Goal: Transaction & Acquisition: Subscribe to service/newsletter

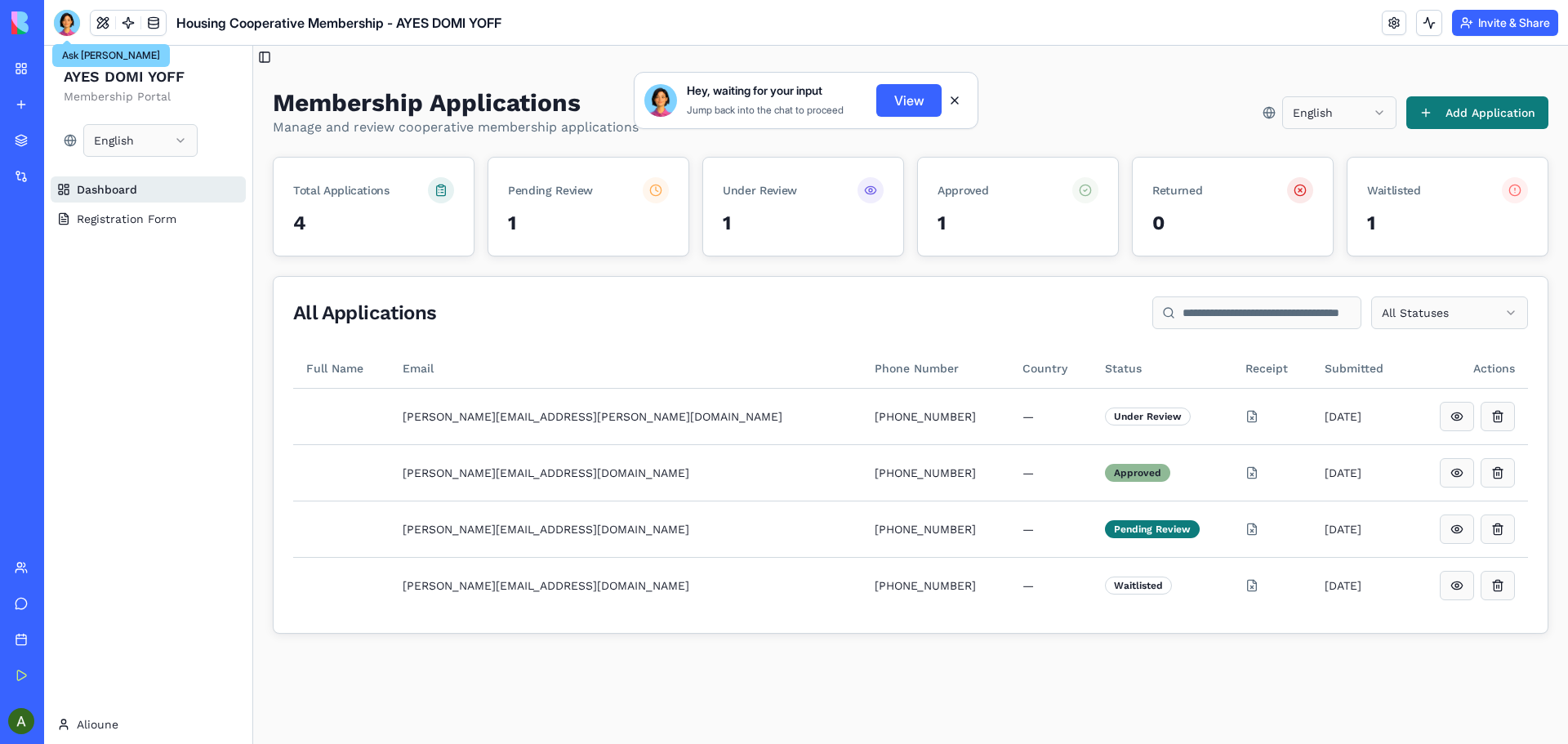
click at [65, 20] on div at bounding box center [67, 23] width 26 height 26
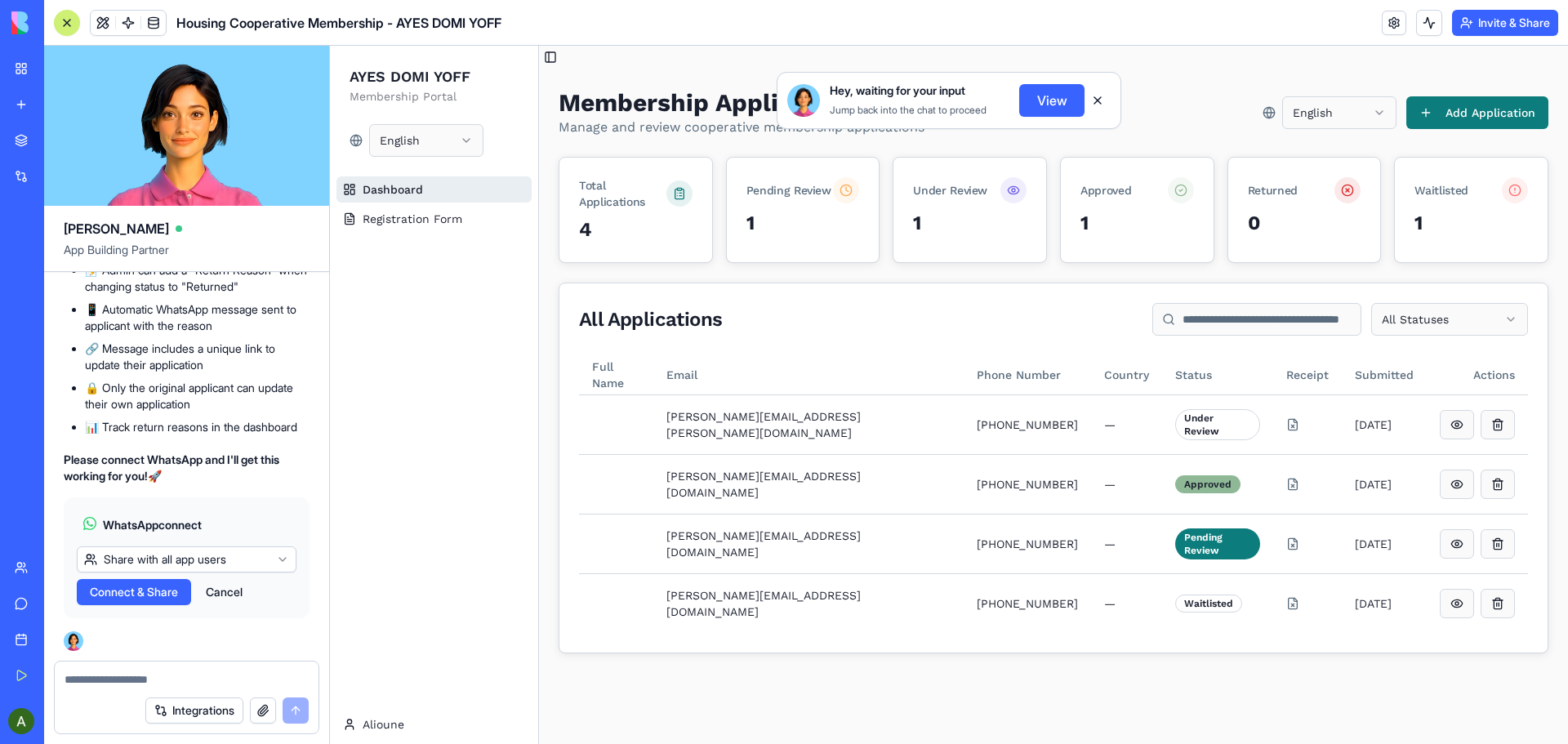
click at [78, 724] on button "Upgrade" at bounding box center [75, 721] width 61 height 26
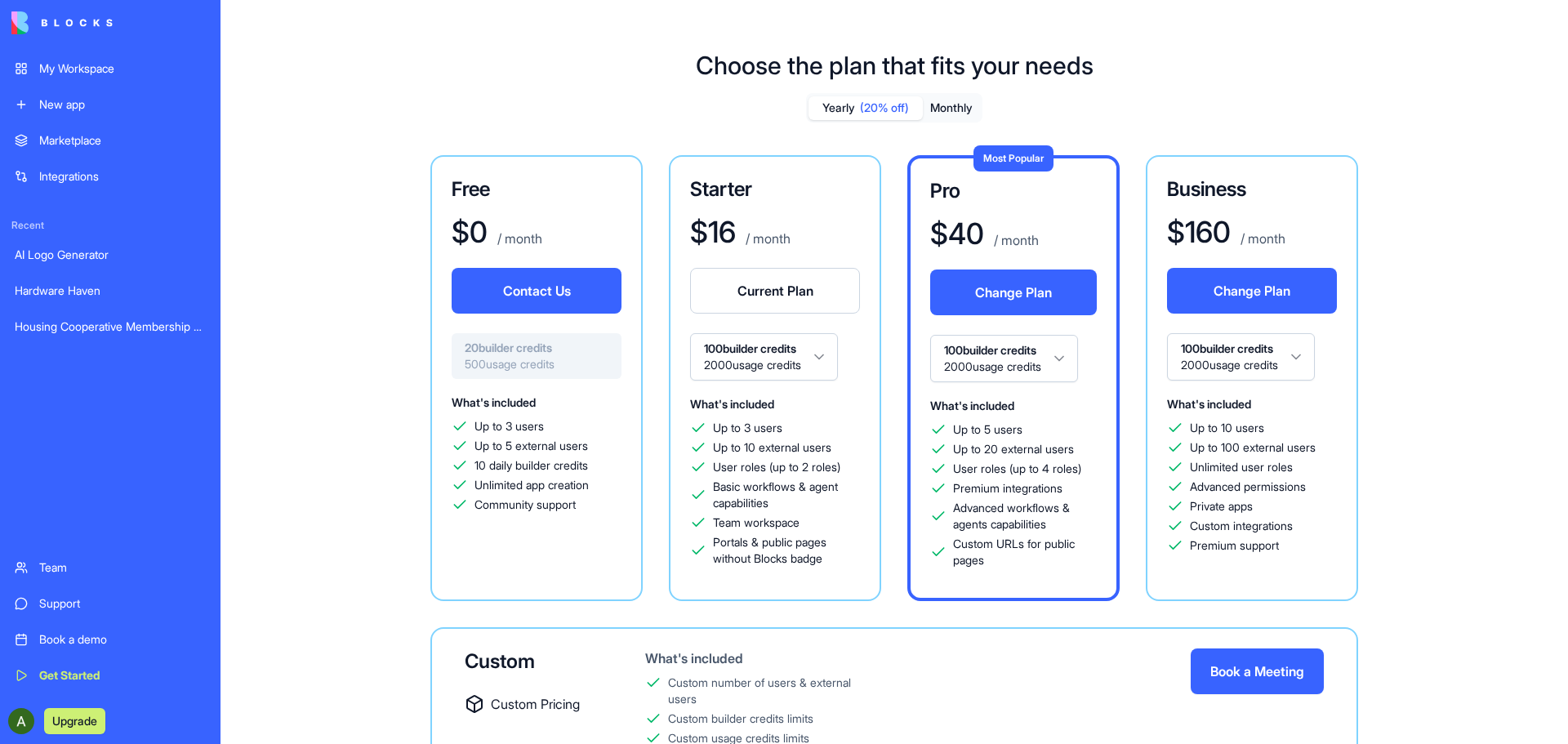
click at [524, 287] on button "Contact Us" at bounding box center [536, 290] width 170 height 46
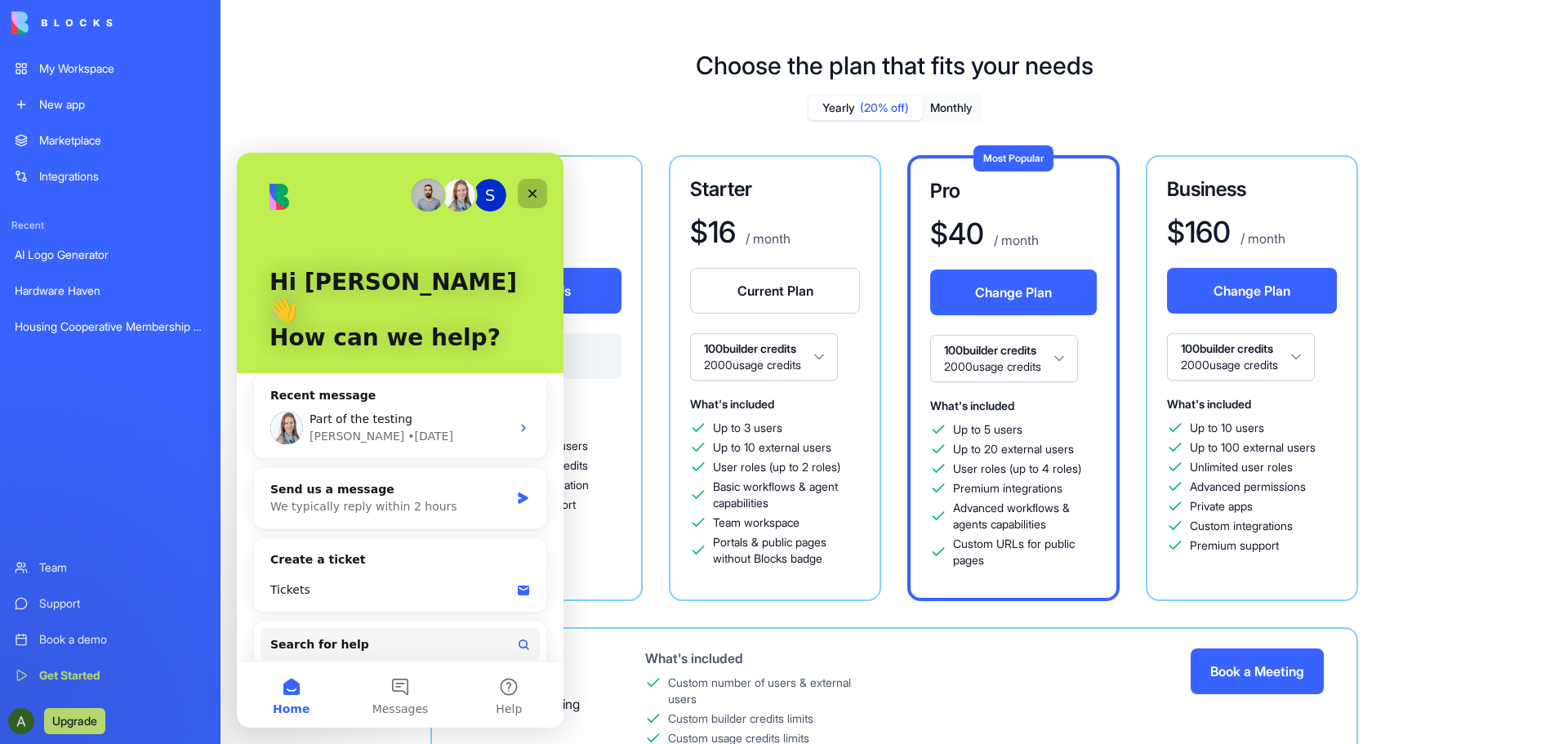
click at [533, 186] on div "Close" at bounding box center [532, 193] width 30 height 30
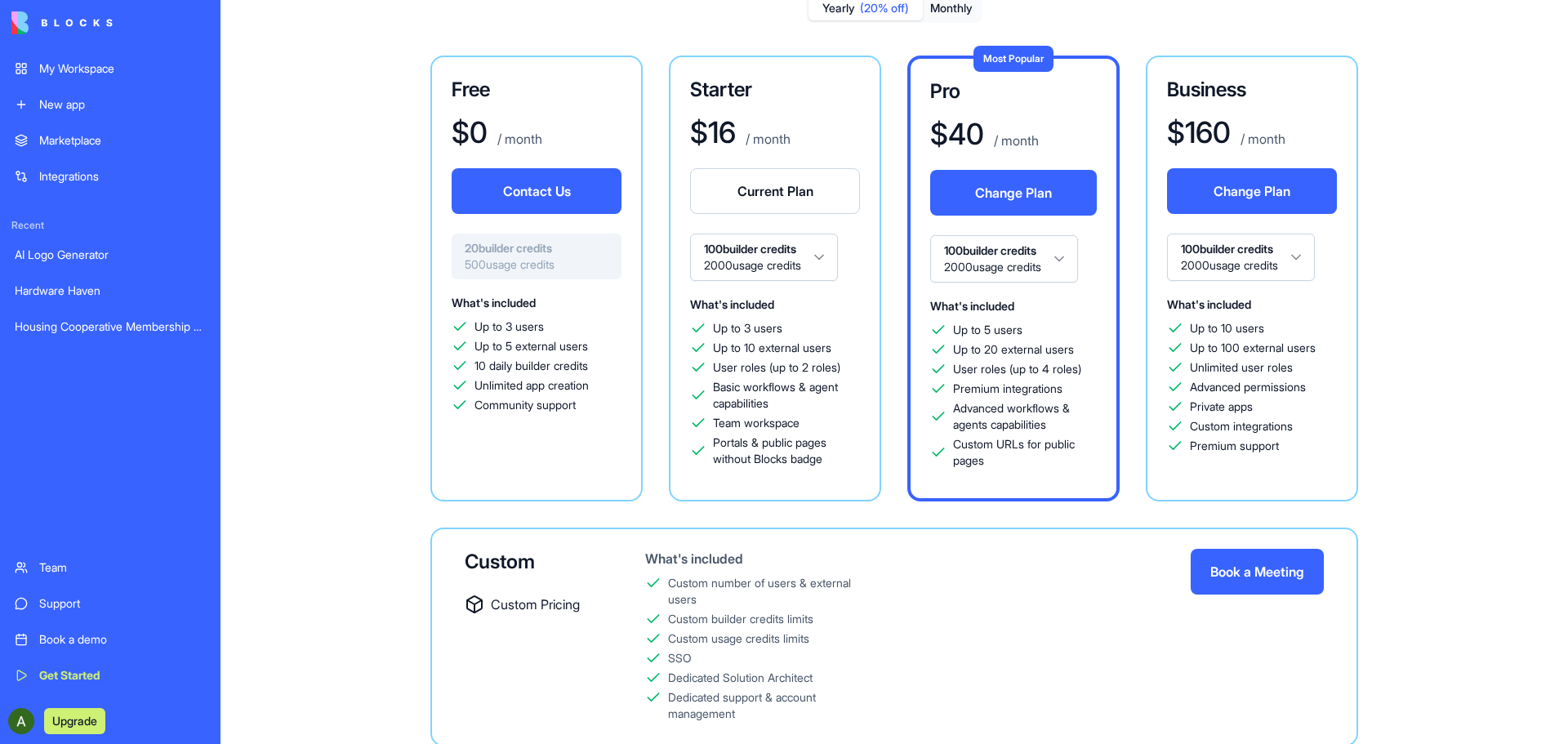
scroll to position [154, 0]
